Goal: Information Seeking & Learning: Learn about a topic

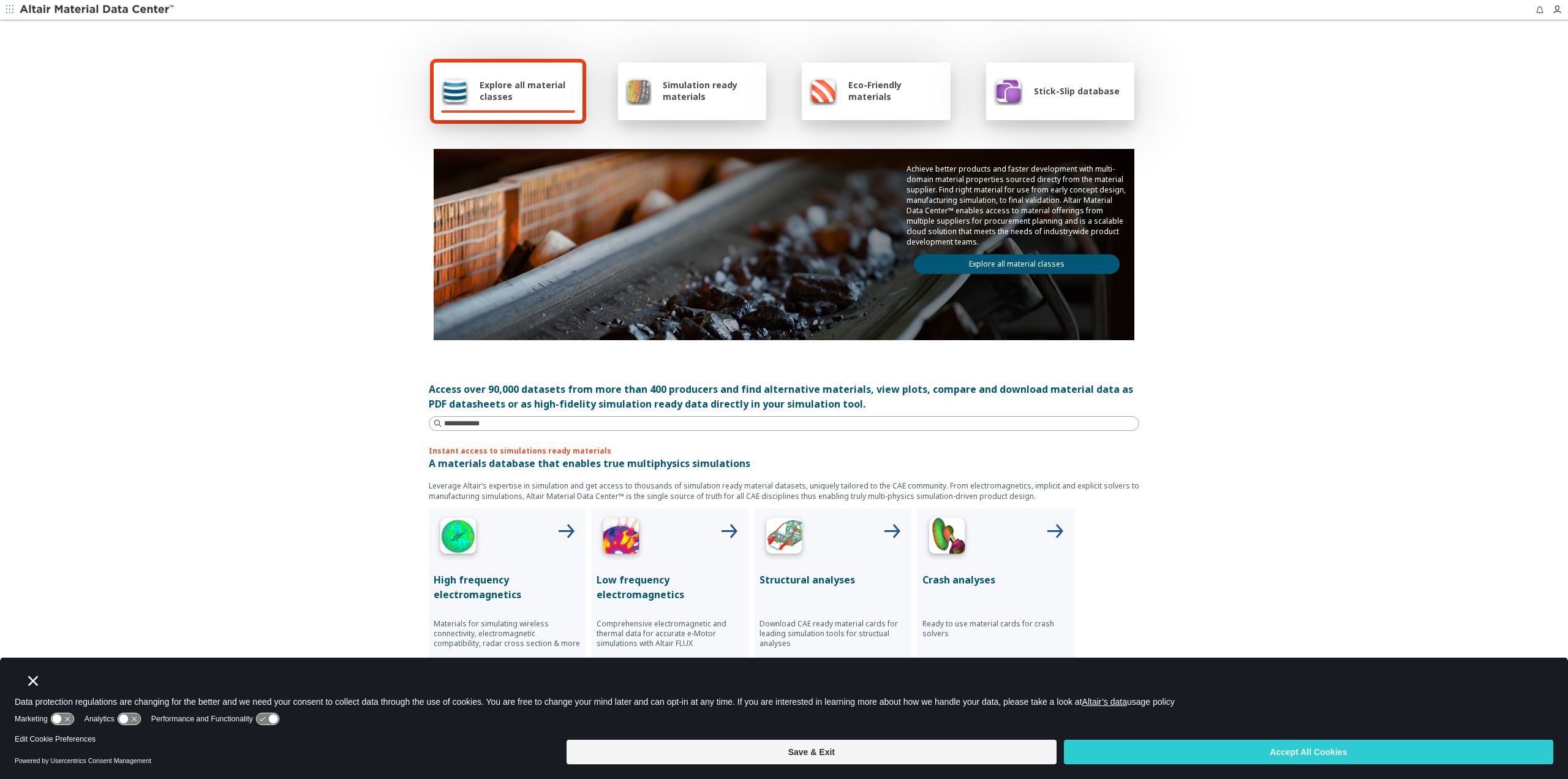
click at [53, 10] on img at bounding box center [98, 9] width 156 height 12
click at [505, 422] on input at bounding box center [791, 423] width 695 height 12
type input "*****"
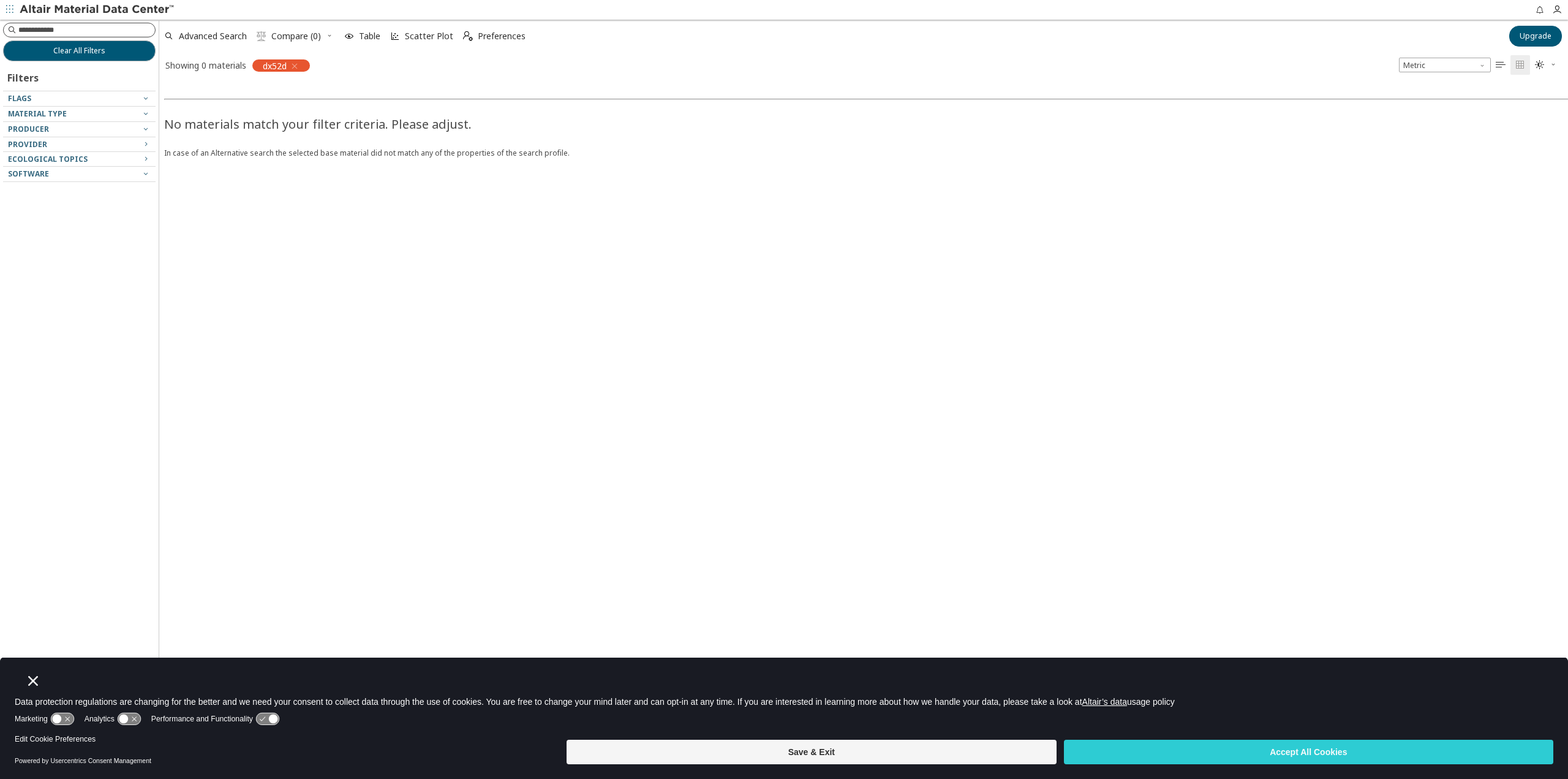
click at [61, 30] on input at bounding box center [86, 30] width 137 height 12
type input "*****"
click at [296, 66] on icon "button" at bounding box center [295, 67] width 10 height 10
click at [145, 115] on div at bounding box center [76, 118] width 147 height 6
click at [150, 117] on div "Material Type" at bounding box center [79, 114] width 153 height 15
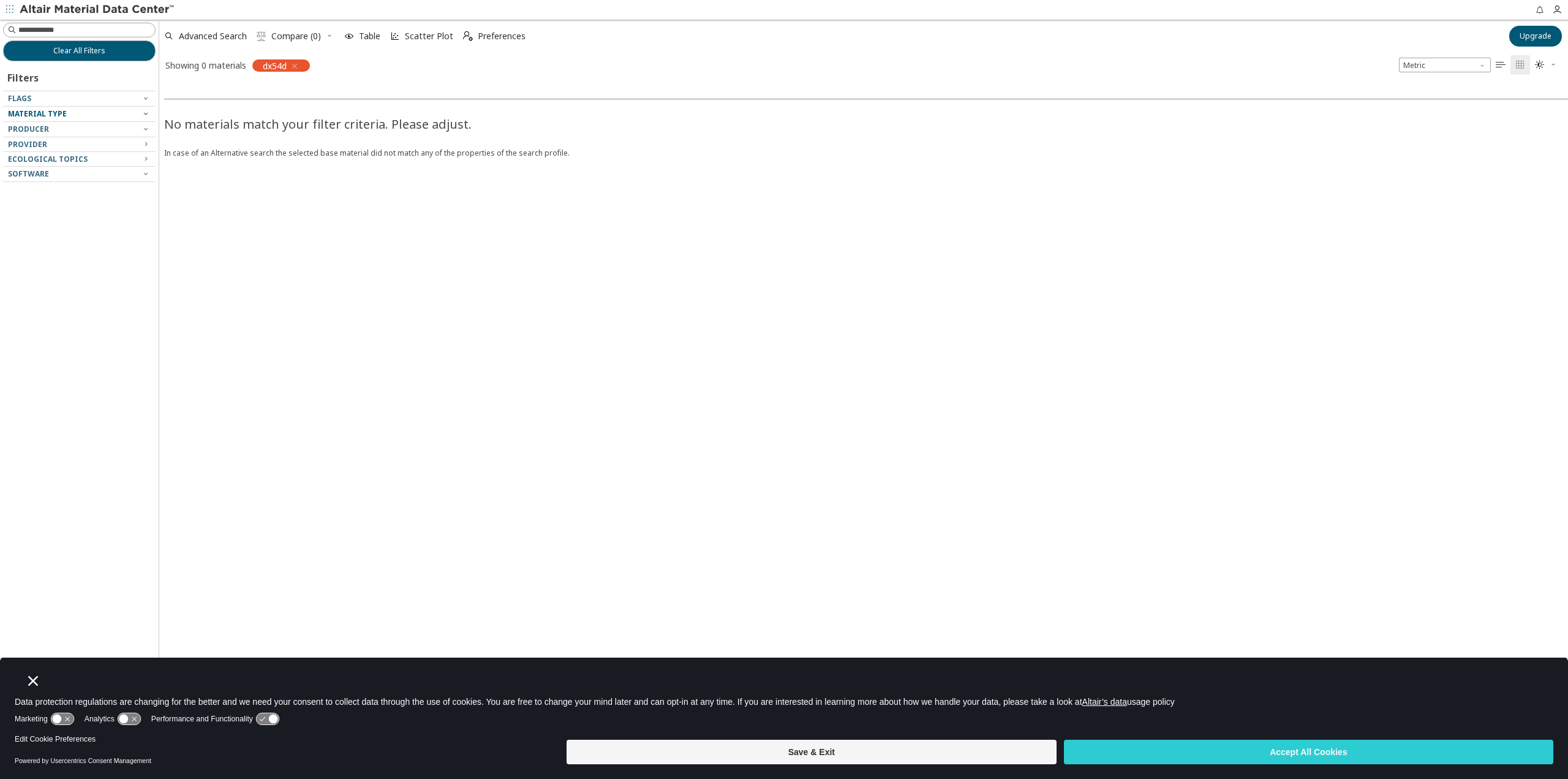
click at [148, 112] on icon "button" at bounding box center [146, 114] width 10 height 10
click at [147, 112] on icon "button" at bounding box center [146, 114] width 10 height 10
click at [99, 51] on span "Clear All Filters" at bounding box center [80, 51] width 52 height 10
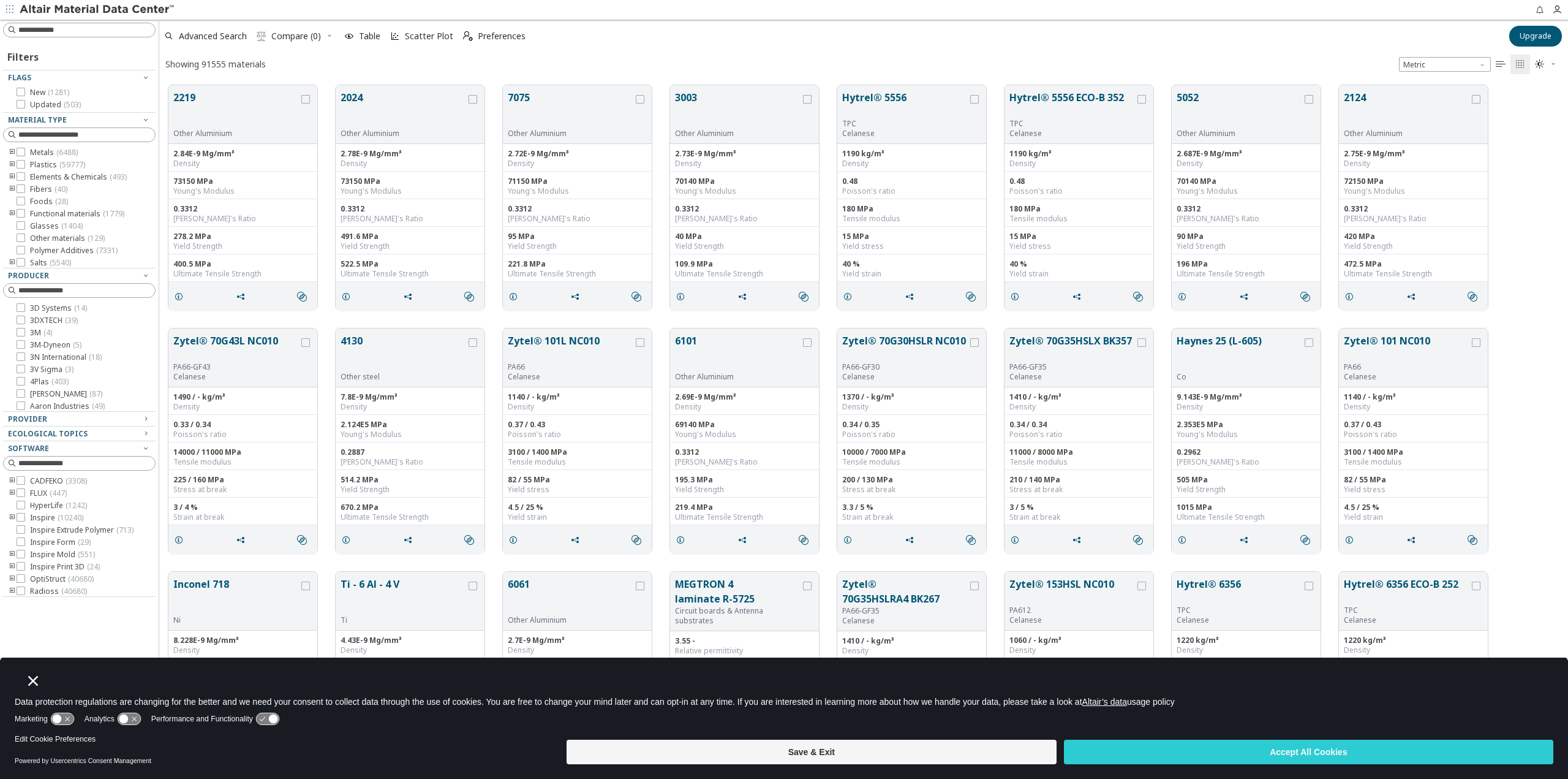
scroll to position [657, 1399]
click at [22, 154] on icon at bounding box center [21, 152] width 9 height 9
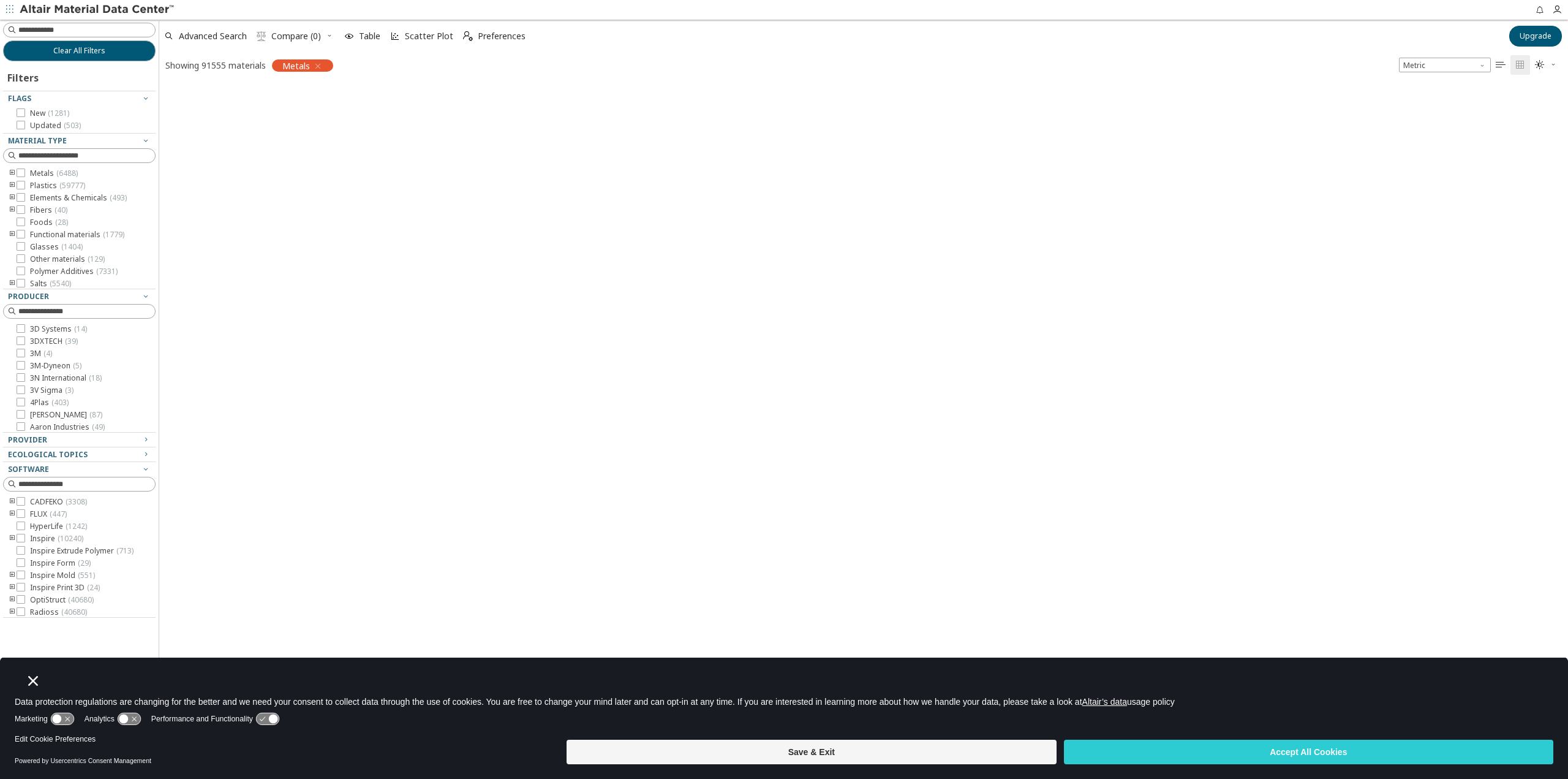
scroll to position [655, 1399]
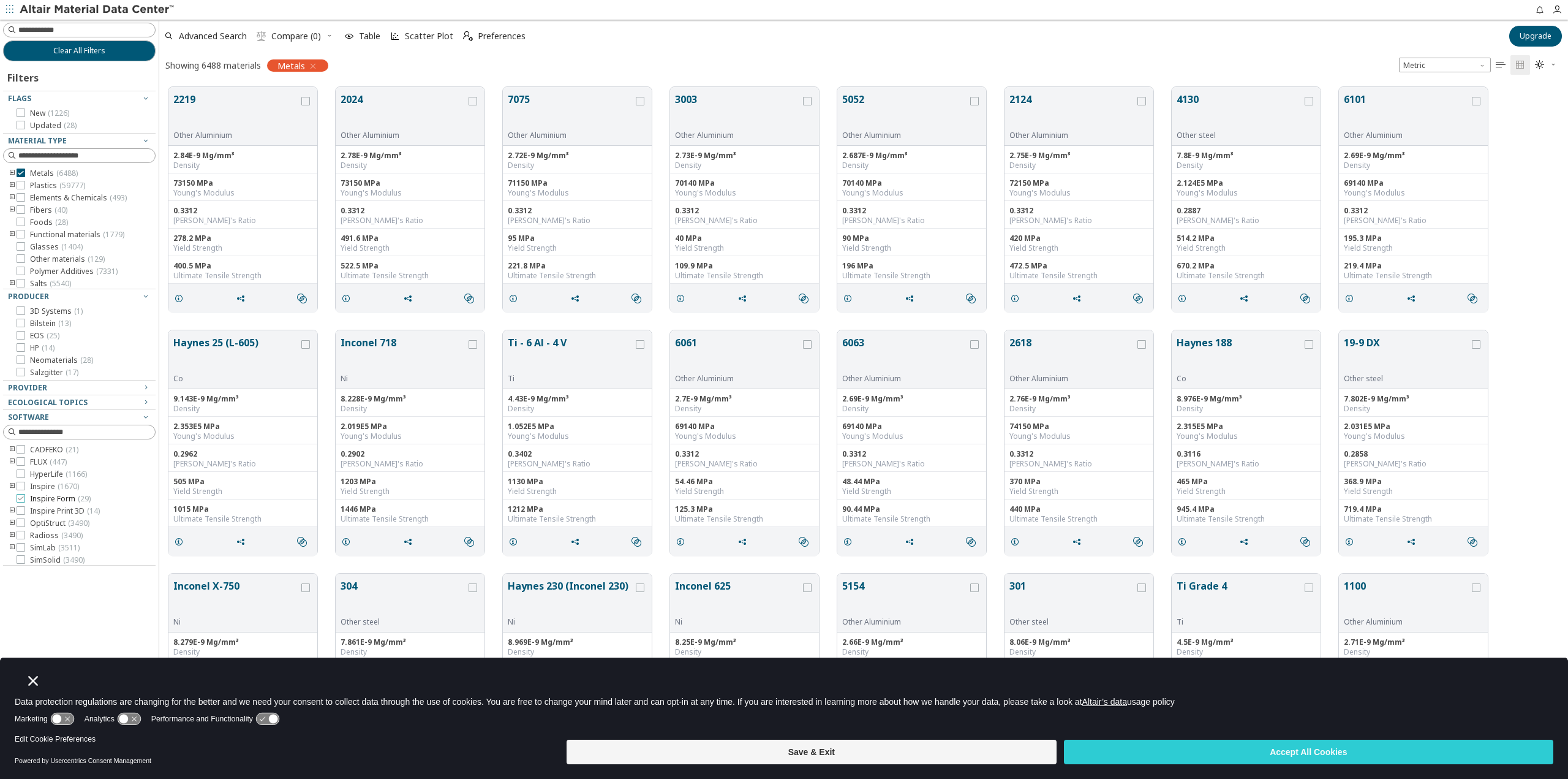
click at [21, 497] on icon at bounding box center [21, 498] width 9 height 9
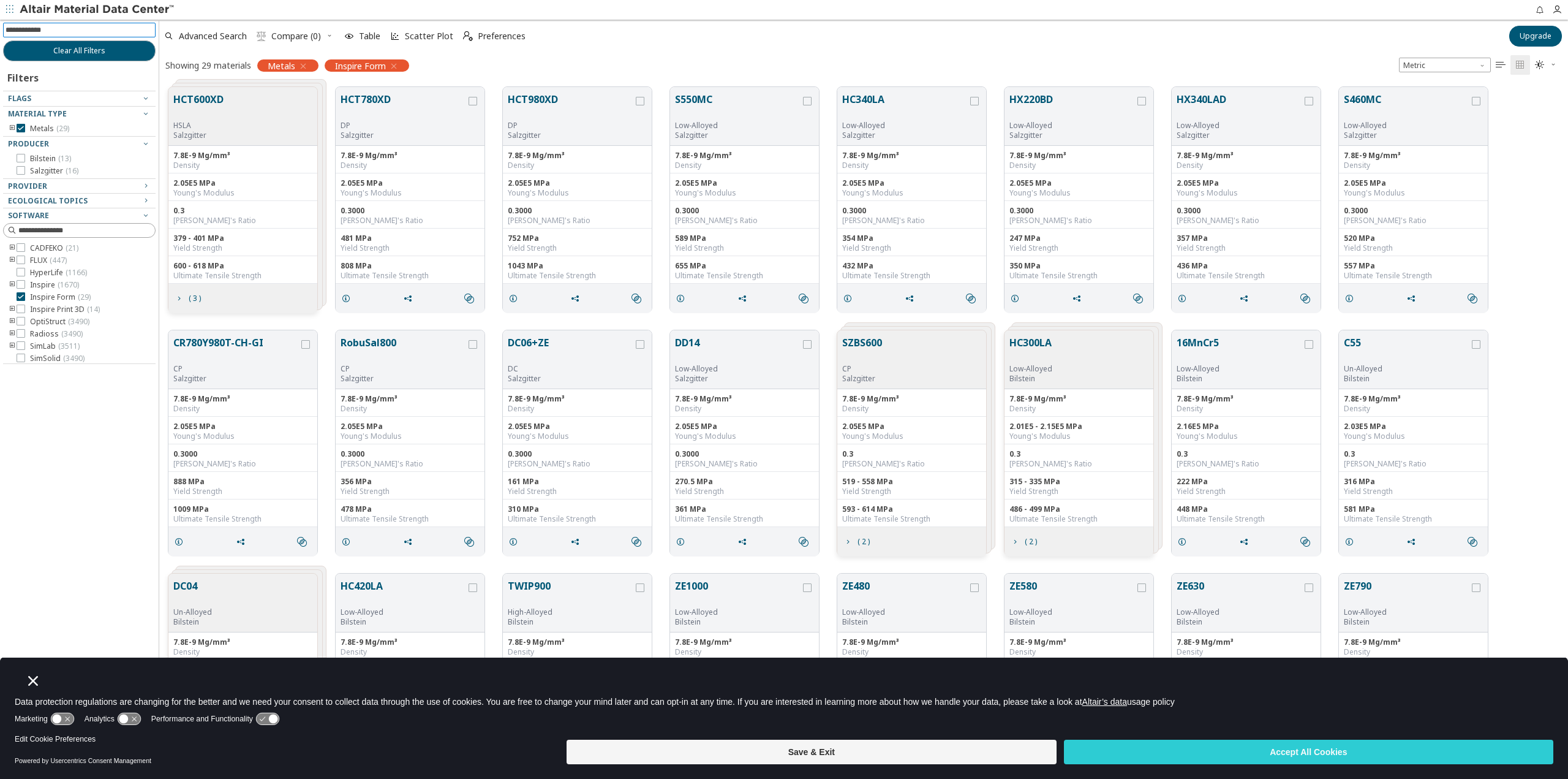
click at [67, 26] on input at bounding box center [81, 30] width 150 height 14
type input "*"
type input "****"
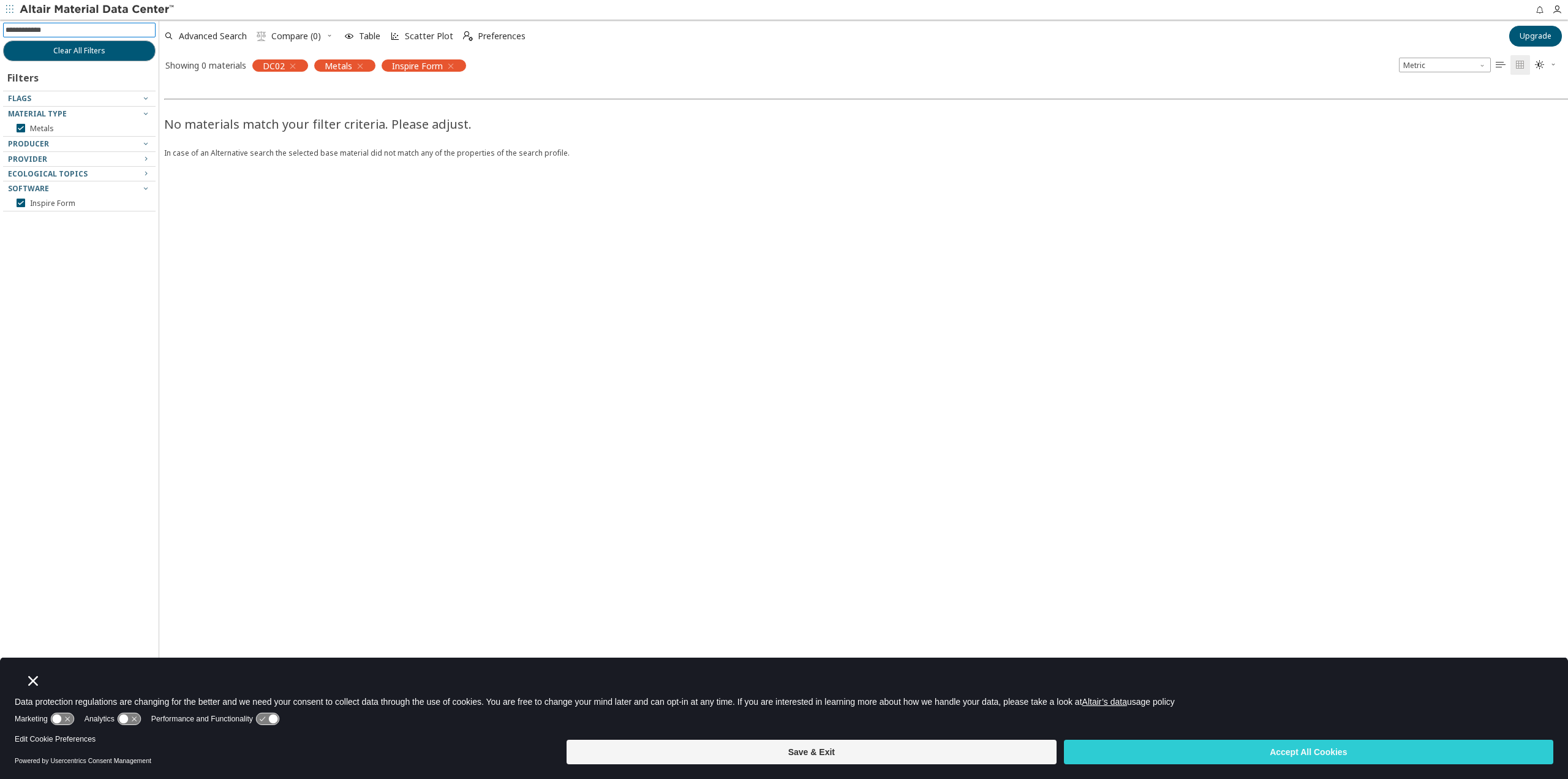
click at [294, 65] on icon "button" at bounding box center [293, 67] width 10 height 10
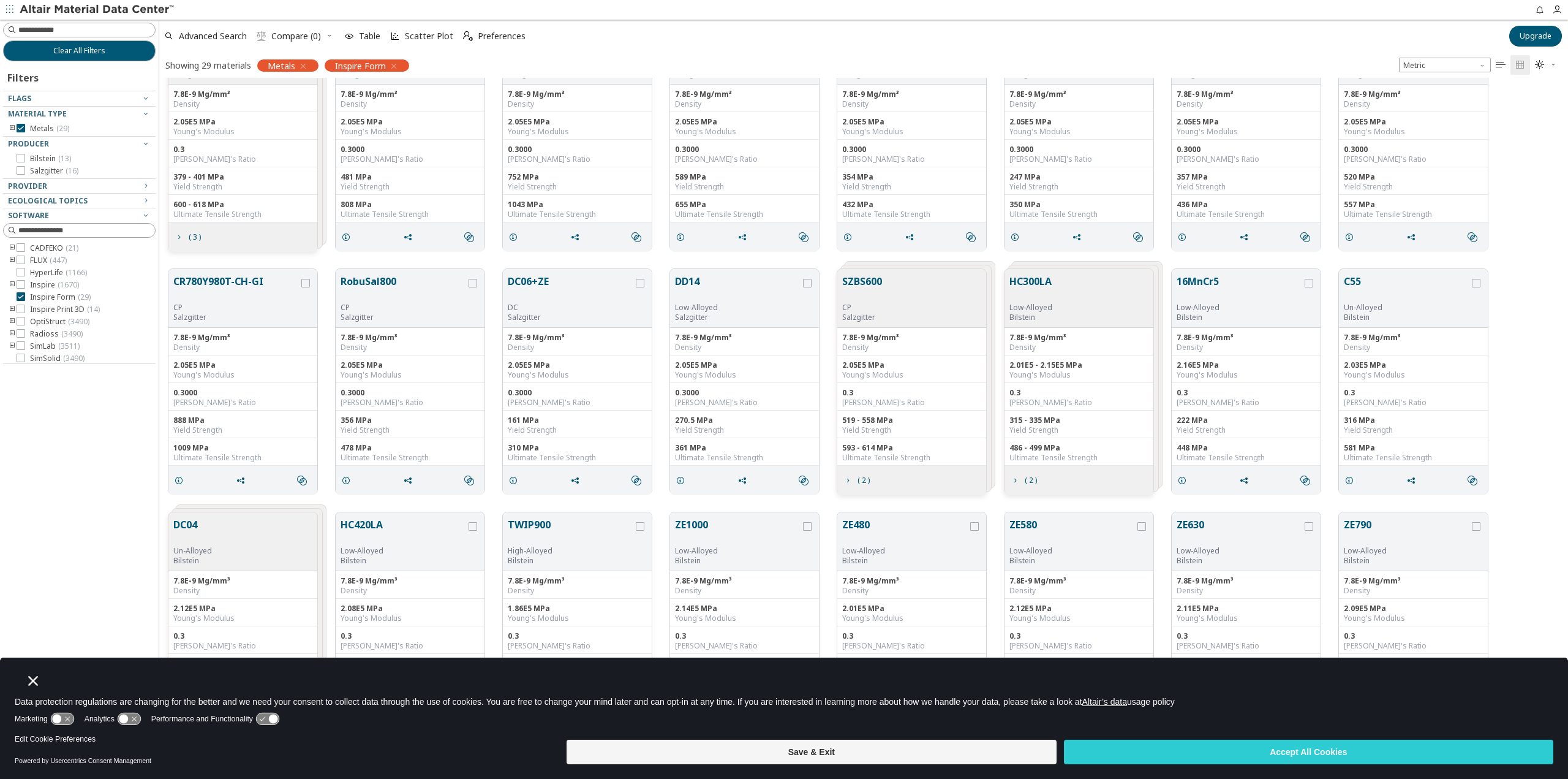
scroll to position [65, 0]
click at [60, 30] on input at bounding box center [86, 30] width 137 height 12
type input "****"
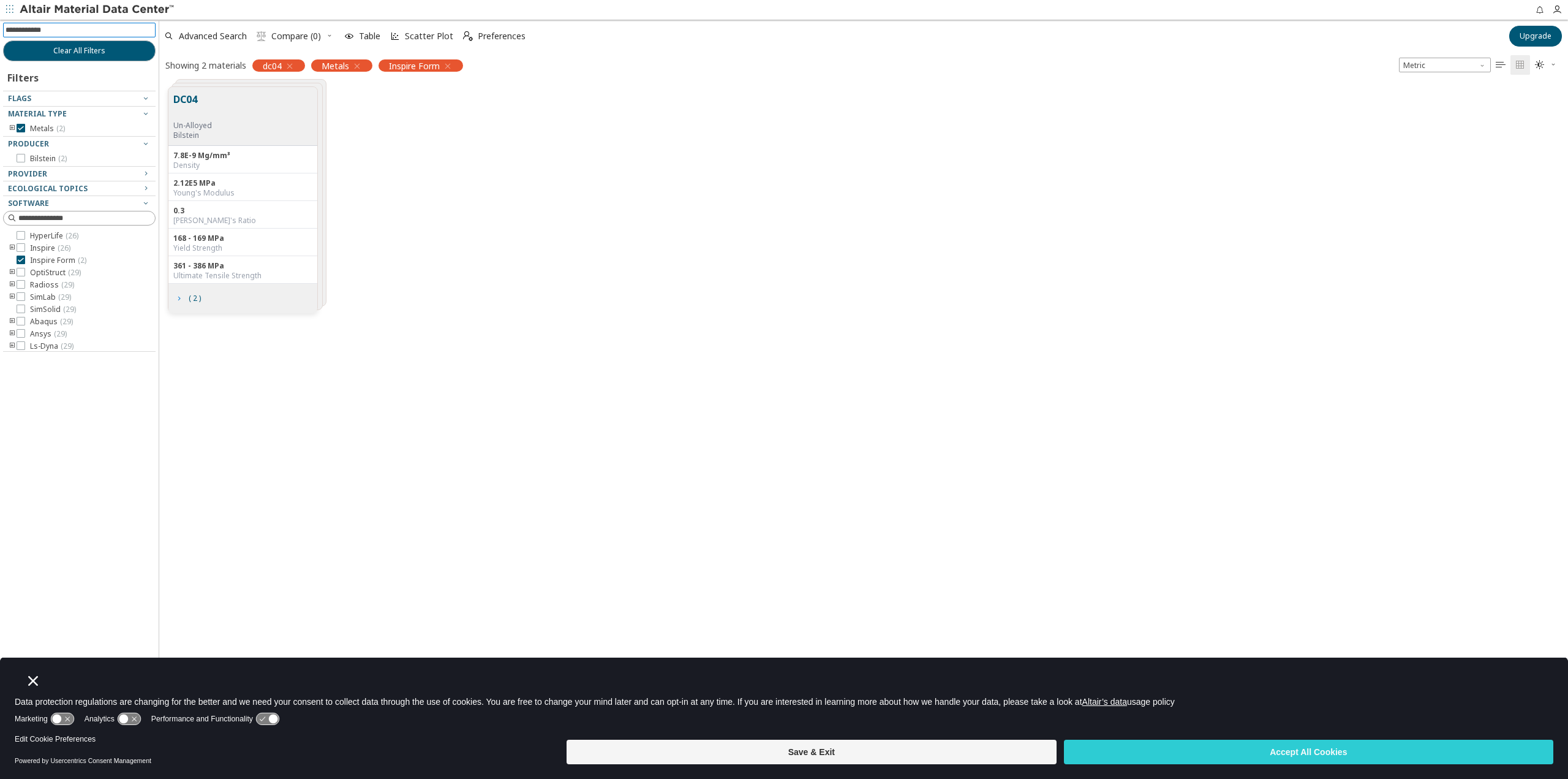
click at [182, 299] on icon "grid" at bounding box center [179, 299] width 10 height 10
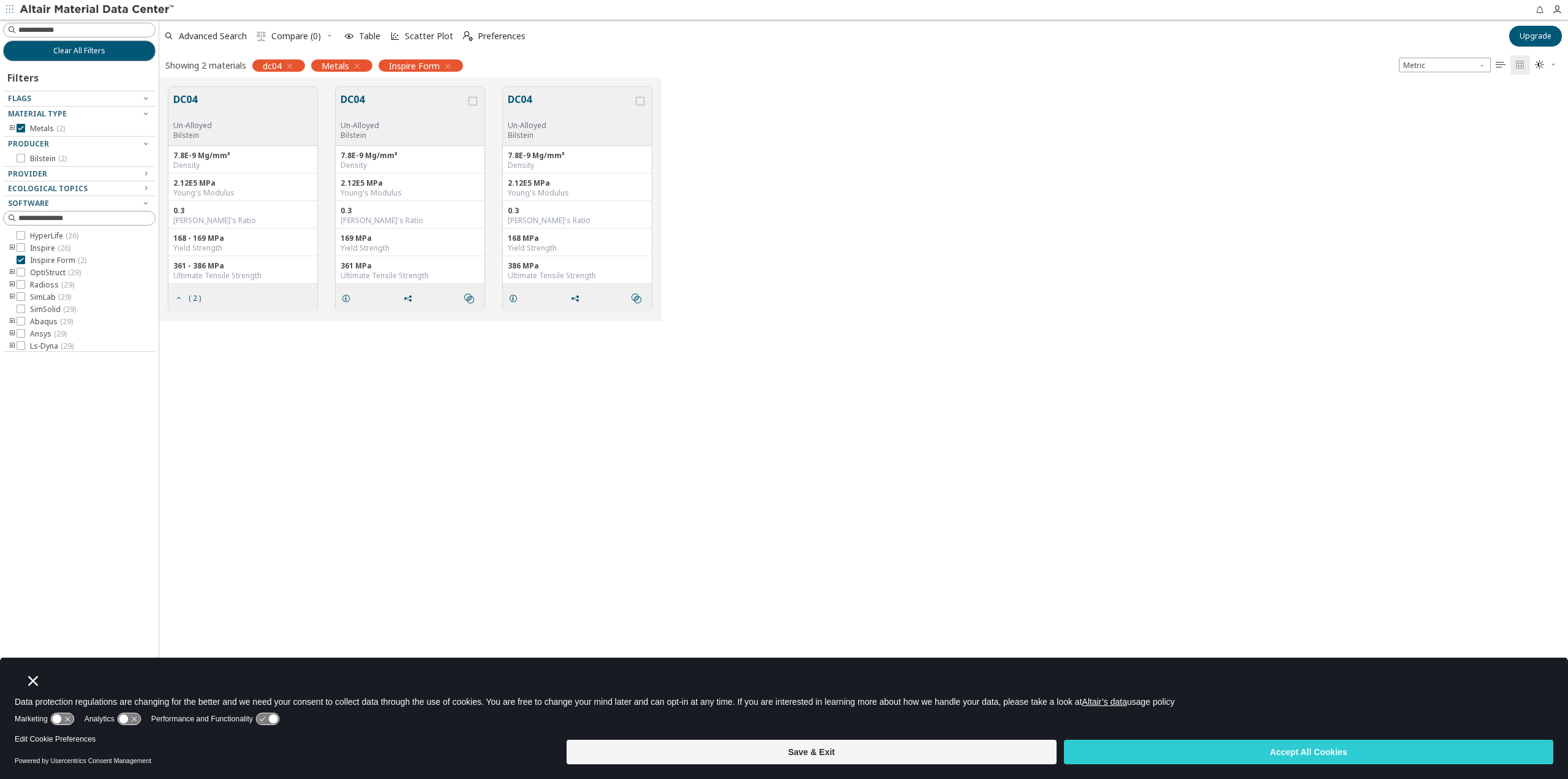
click at [288, 64] on icon "button" at bounding box center [290, 67] width 10 height 10
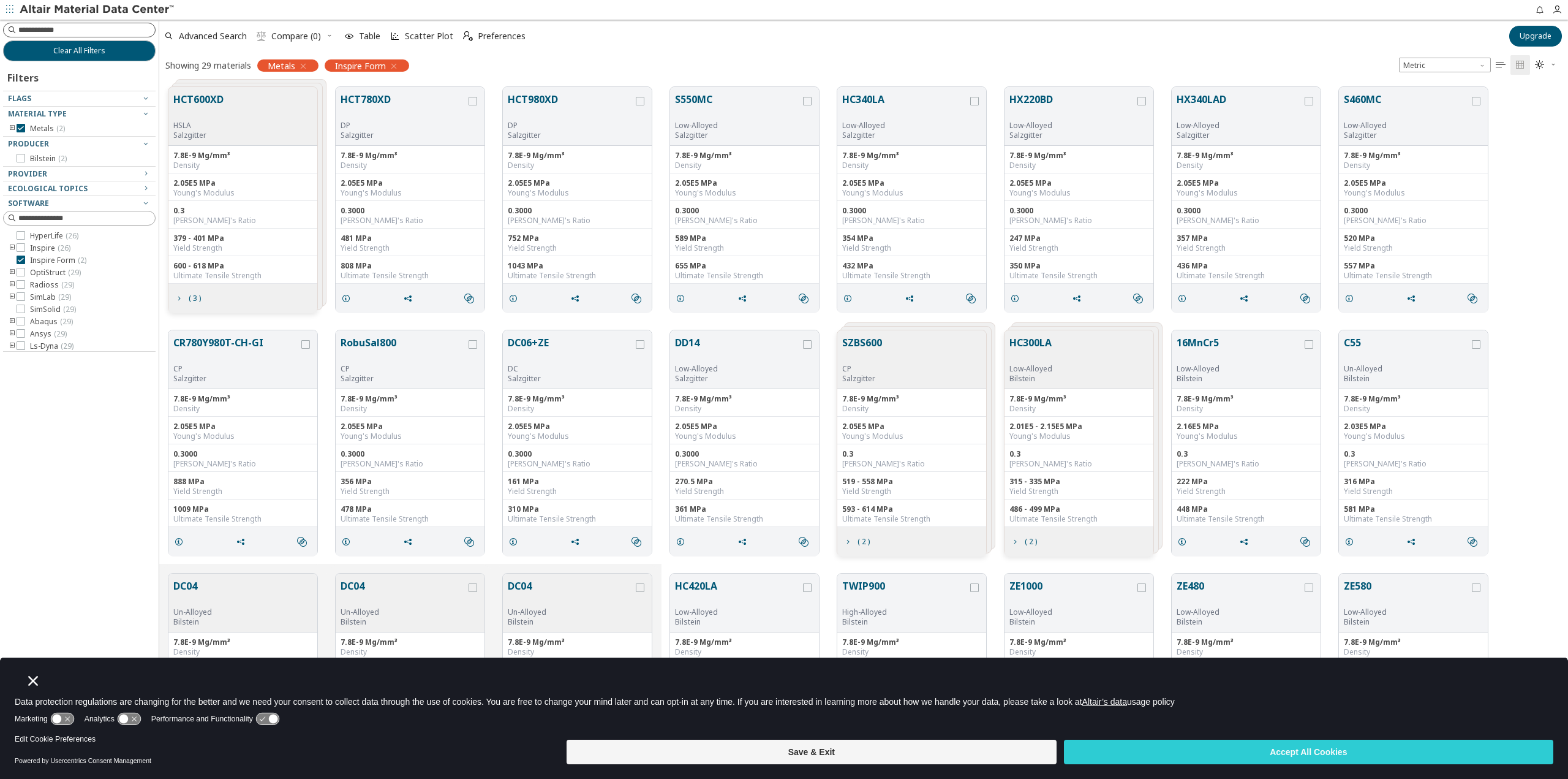
click at [72, 27] on input at bounding box center [86, 30] width 137 height 12
type input "**"
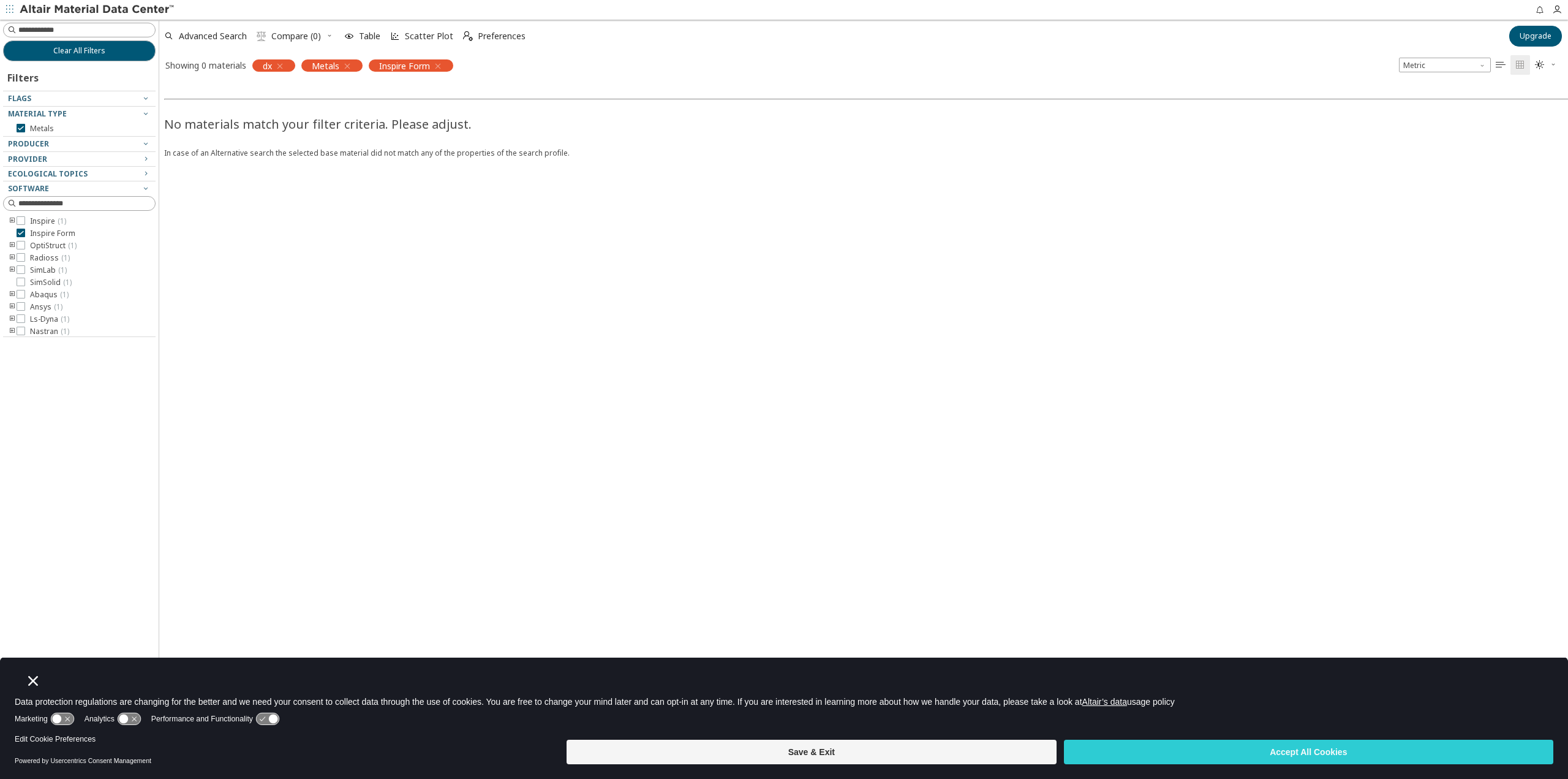
click at [280, 63] on icon "button" at bounding box center [280, 67] width 10 height 10
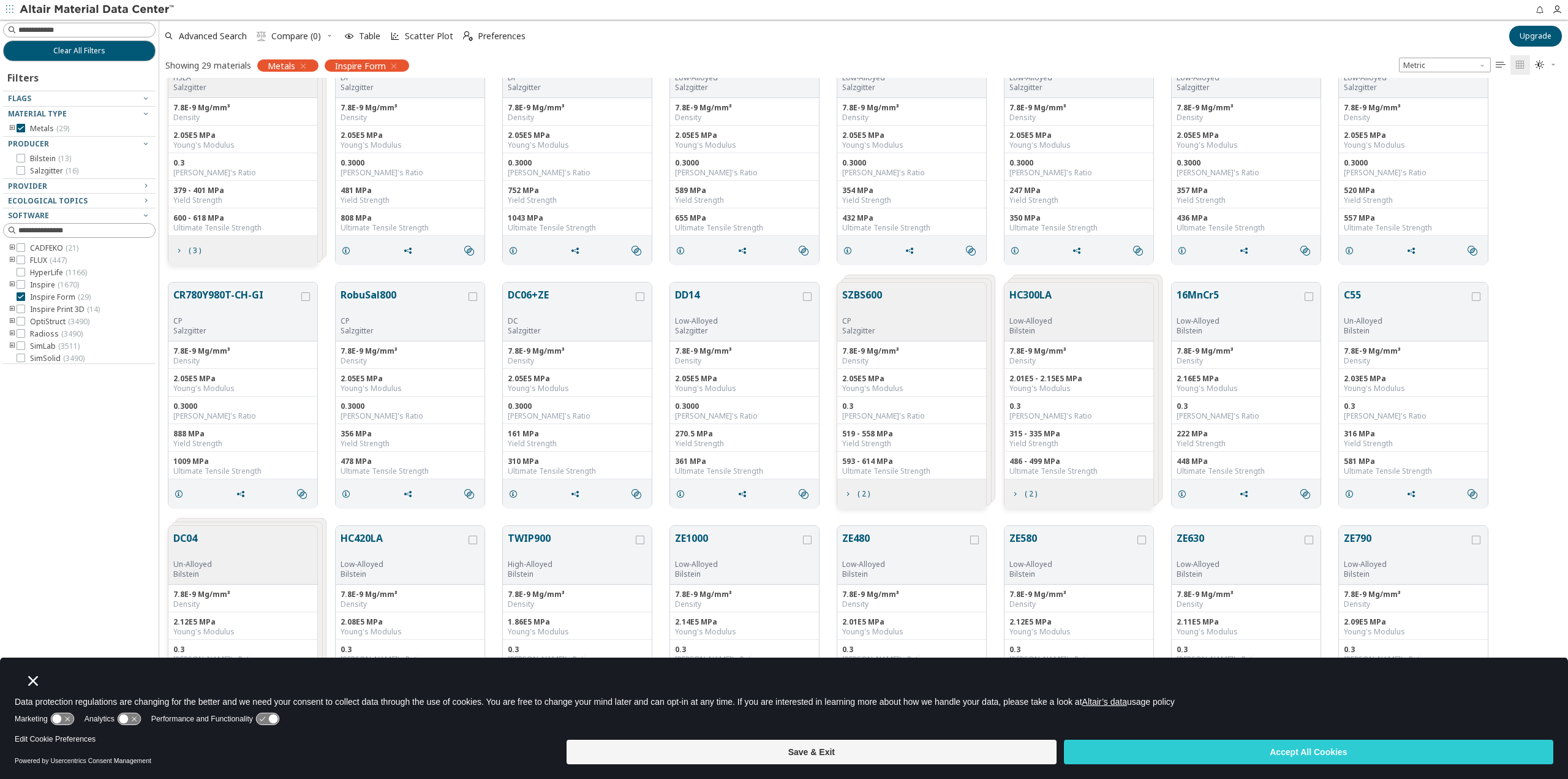
scroll to position [61, 0]
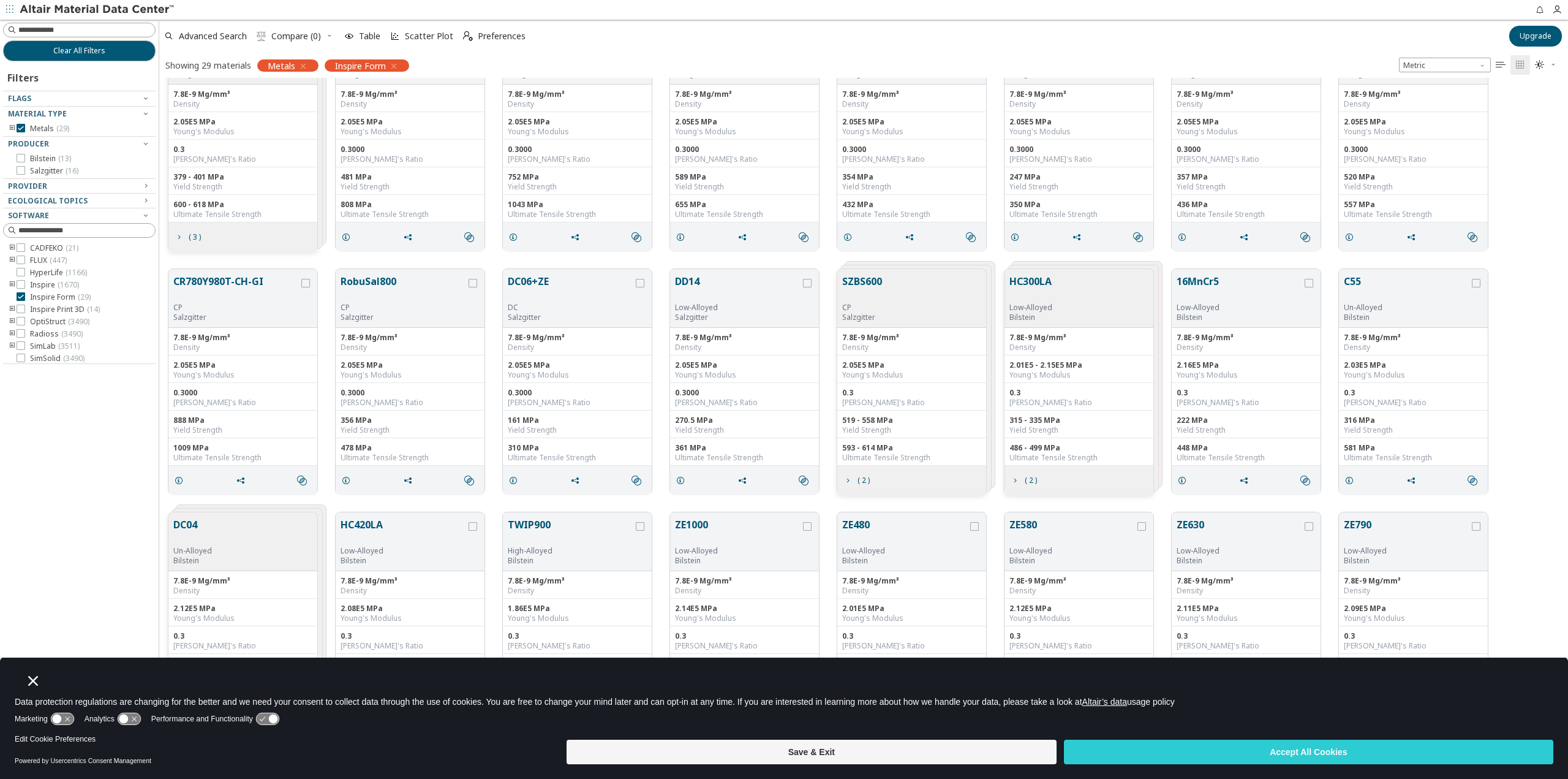
click at [33, 683] on icon "Close" at bounding box center [33, 681] width 10 height 10
